Goal: Task Accomplishment & Management: Manage account settings

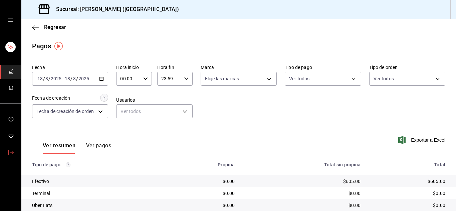
click at [10, 149] on span "mailbox folders" at bounding box center [10, 153] width 5 height 9
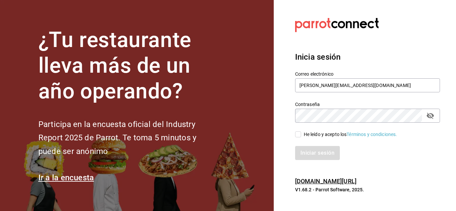
click at [298, 135] on input "He leído y acepto los Términos y condiciones." at bounding box center [298, 135] width 6 height 6
checkbox input "true"
click at [312, 154] on button "Iniciar sesión" at bounding box center [317, 153] width 45 height 14
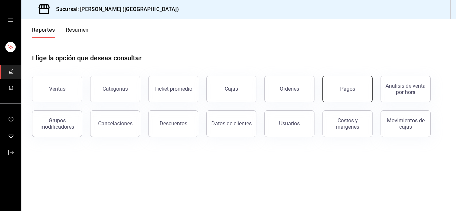
click at [336, 95] on button "Pagos" at bounding box center [348, 89] width 50 height 27
